Goal: Transaction & Acquisition: Download file/media

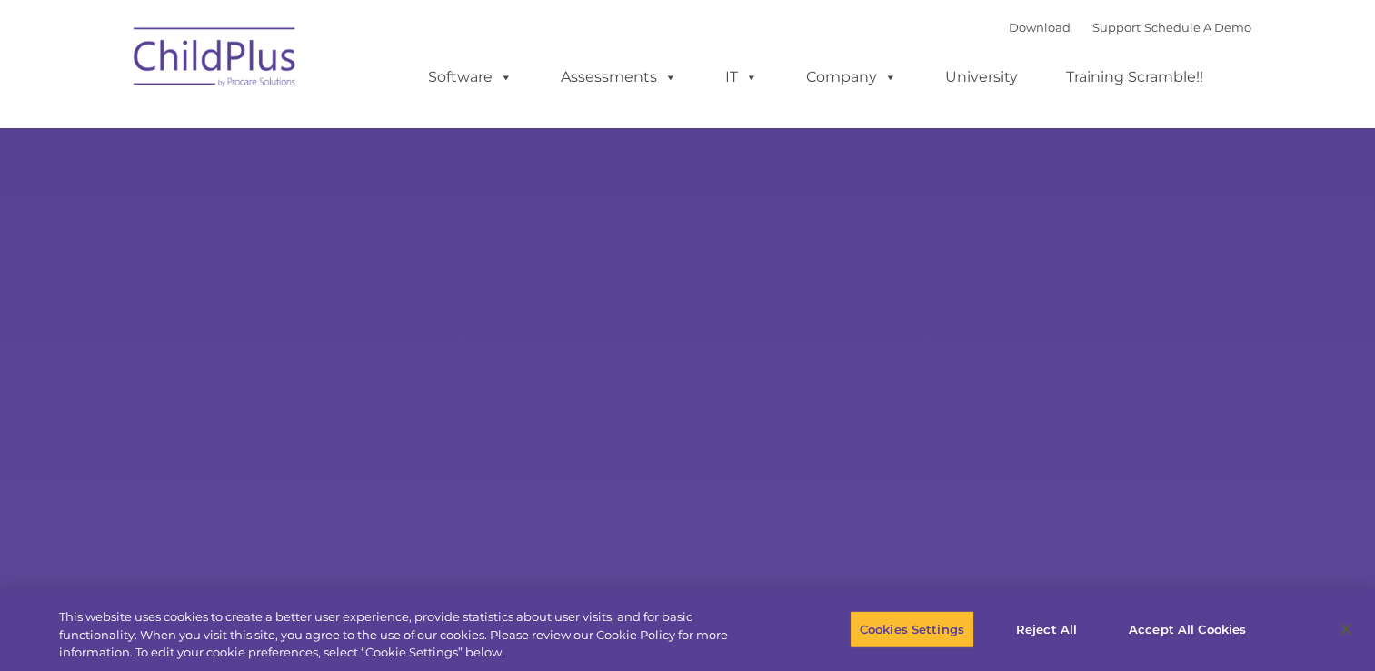
select select "MEDIUM"
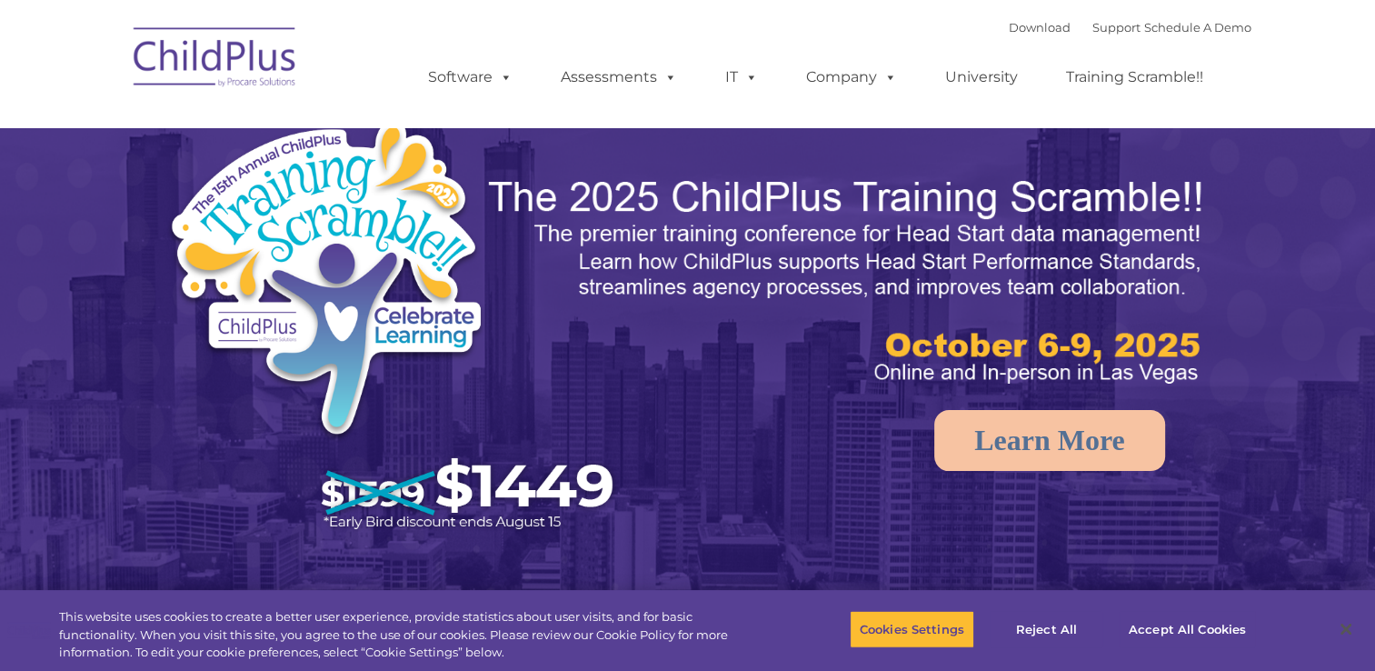
select select "MEDIUM"
drag, startPoint x: 962, startPoint y: 306, endPoint x: 931, endPoint y: 321, distance: 35.0
drag, startPoint x: 931, startPoint y: 321, endPoint x: 593, endPoint y: 129, distance: 388.7
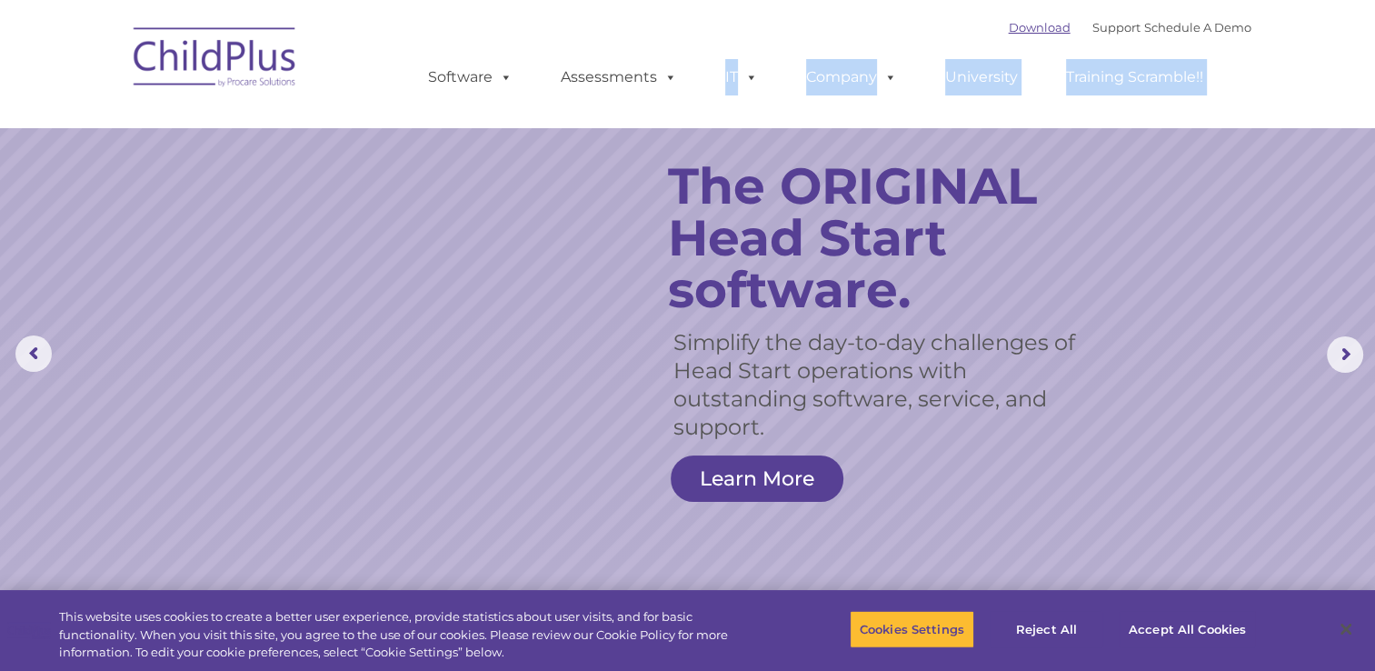
click at [1014, 25] on link "Download" at bounding box center [1040, 27] width 62 height 15
